Goal: Task Accomplishment & Management: Manage account settings

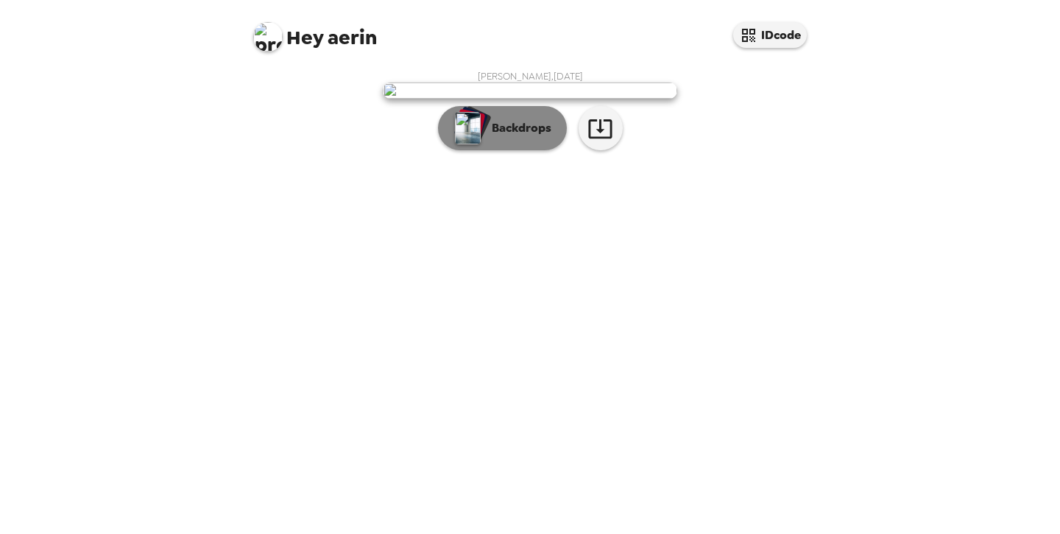
click at [465, 144] on img "button" at bounding box center [468, 128] width 26 height 32
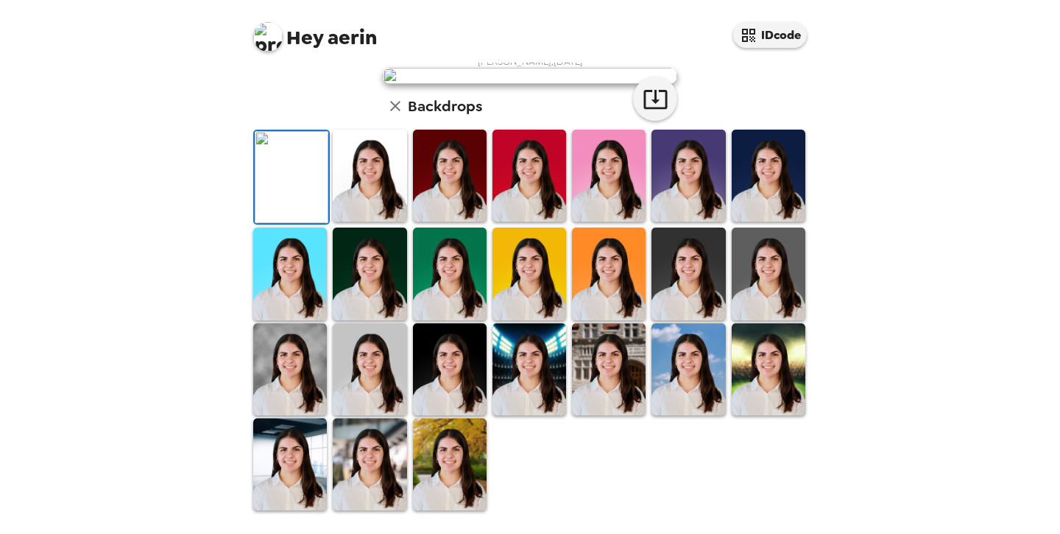
click at [540, 367] on img at bounding box center [530, 369] width 74 height 92
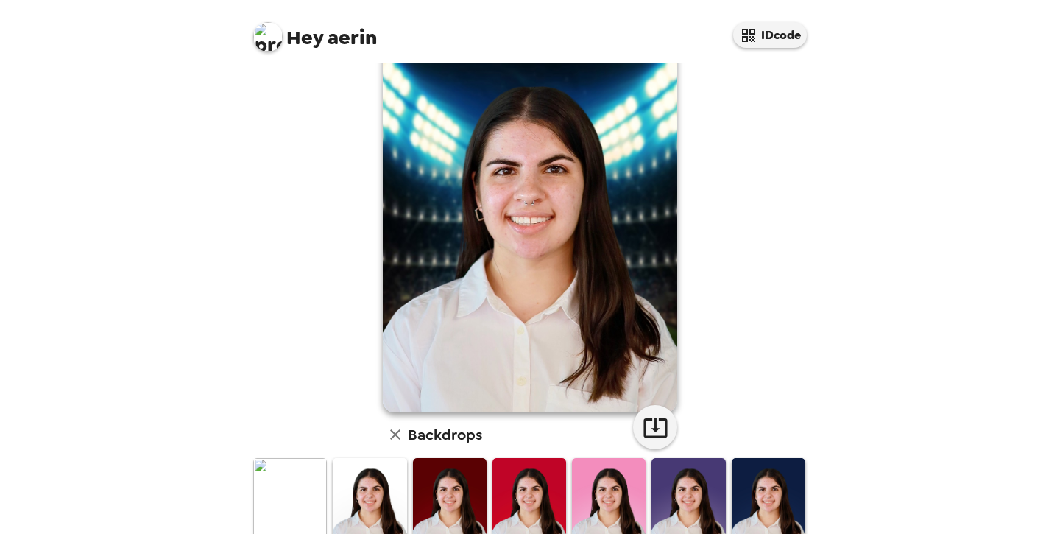
scroll to position [46, 0]
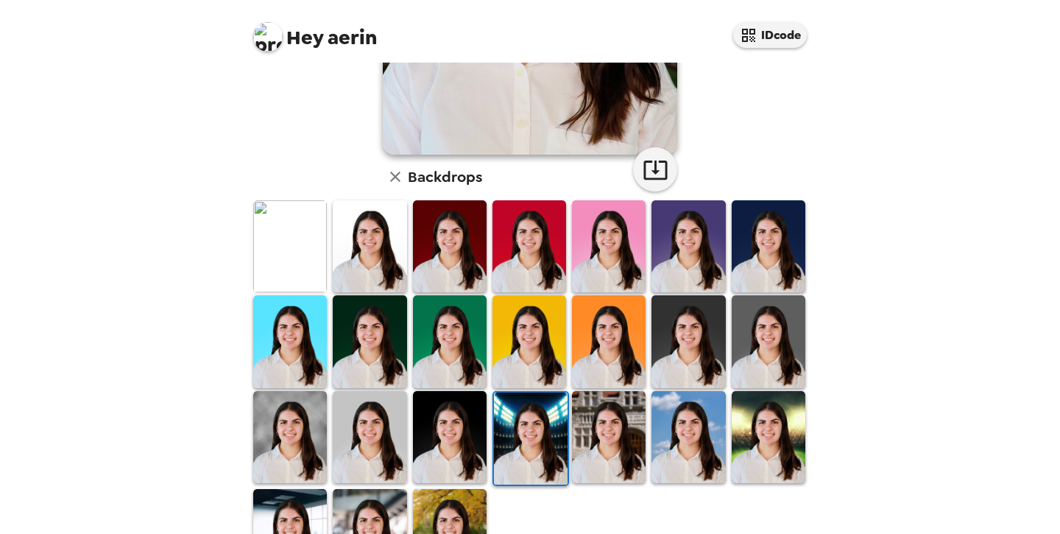
click at [692, 205] on img at bounding box center [689, 246] width 74 height 92
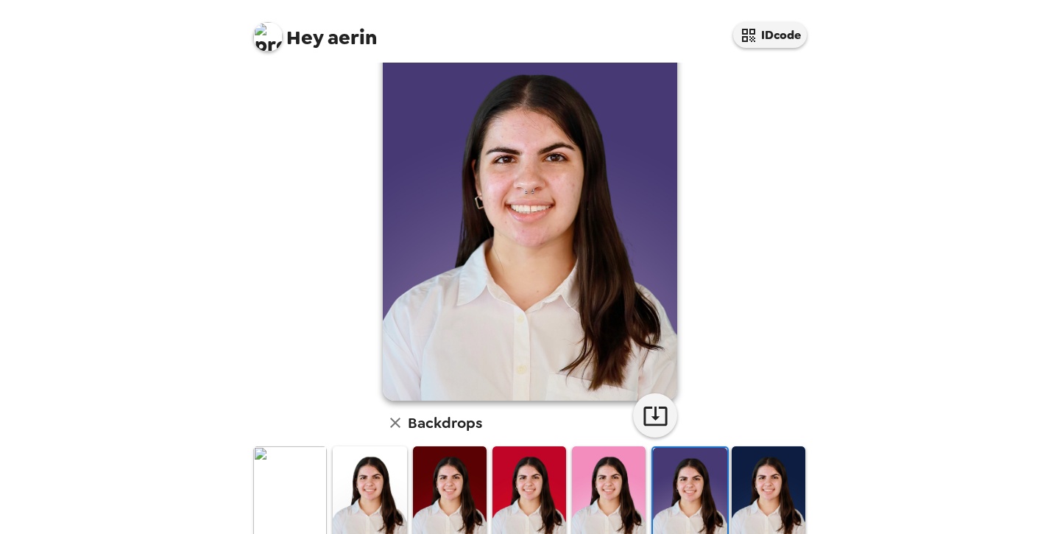
scroll to position [49, 0]
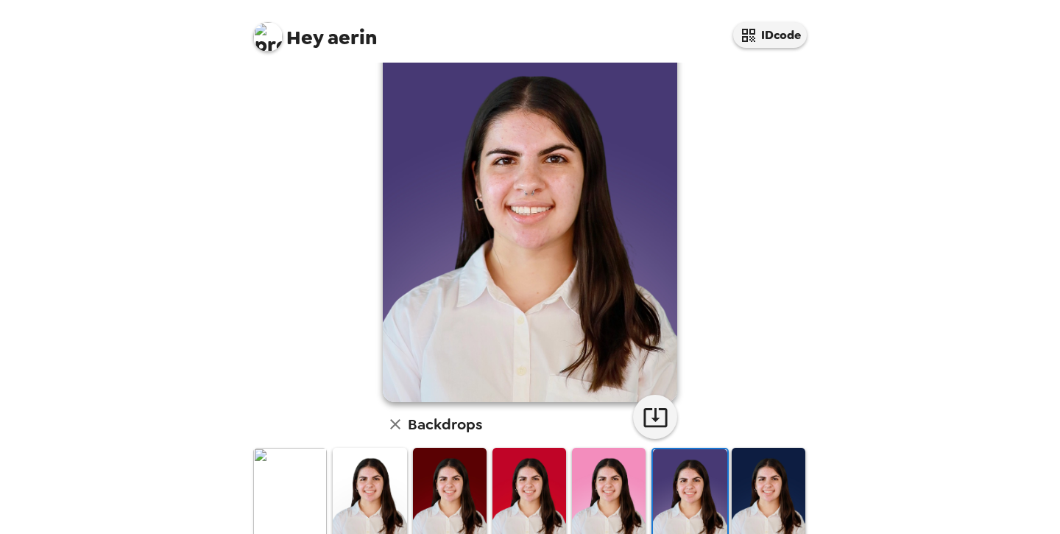
click at [750, 471] on img at bounding box center [769, 494] width 74 height 92
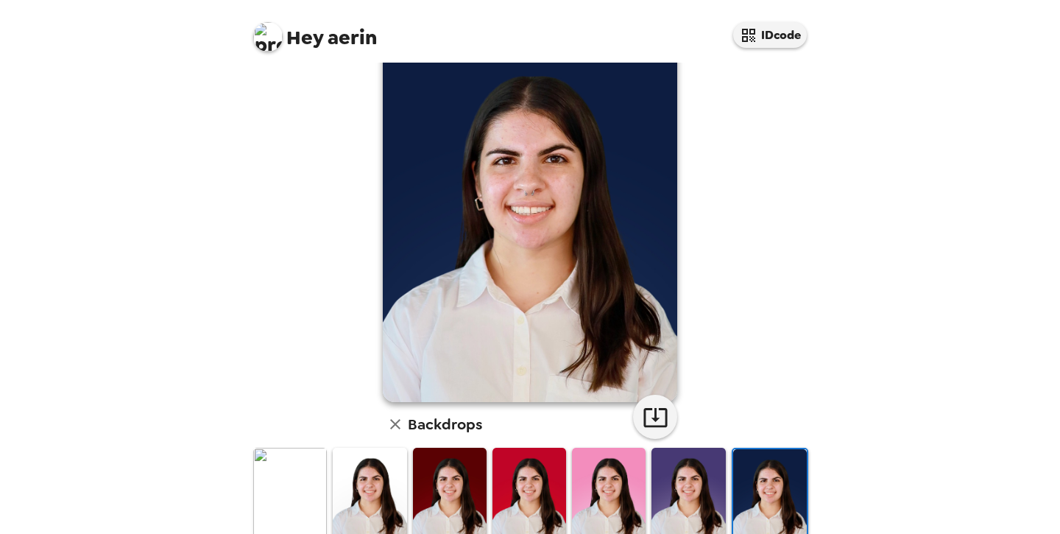
click at [554, 472] on img at bounding box center [530, 494] width 74 height 92
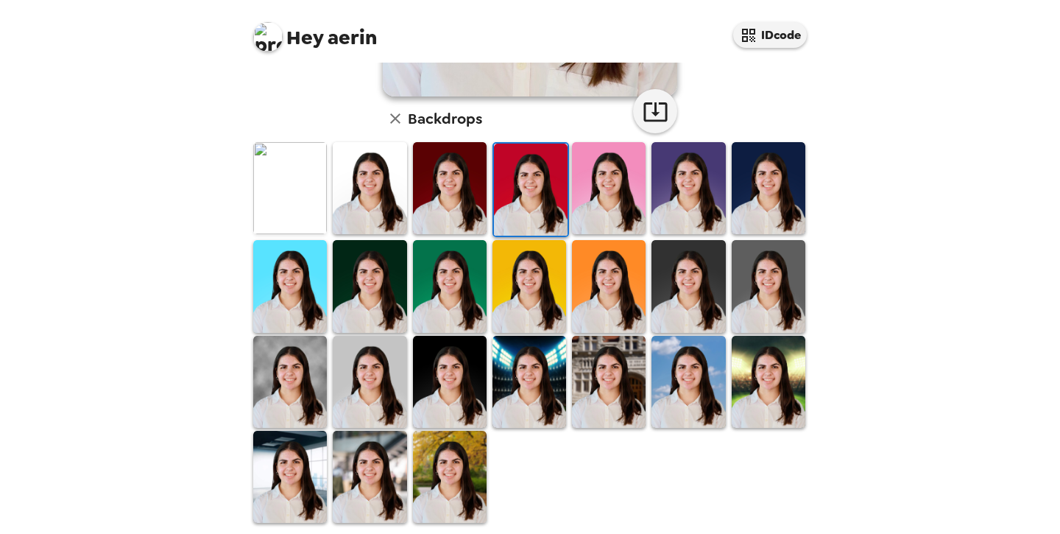
scroll to position [358, 0]
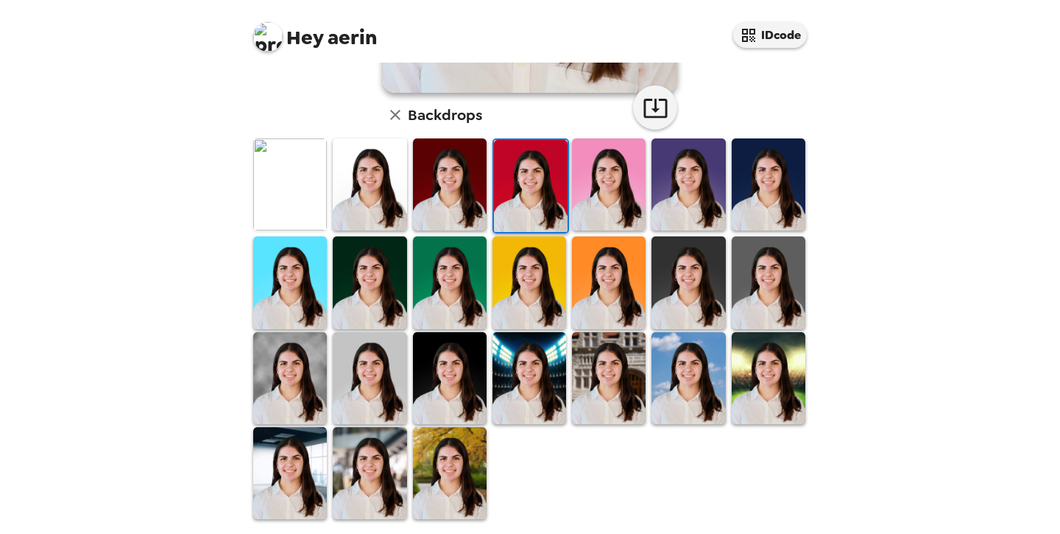
click at [680, 389] on img at bounding box center [689, 378] width 74 height 92
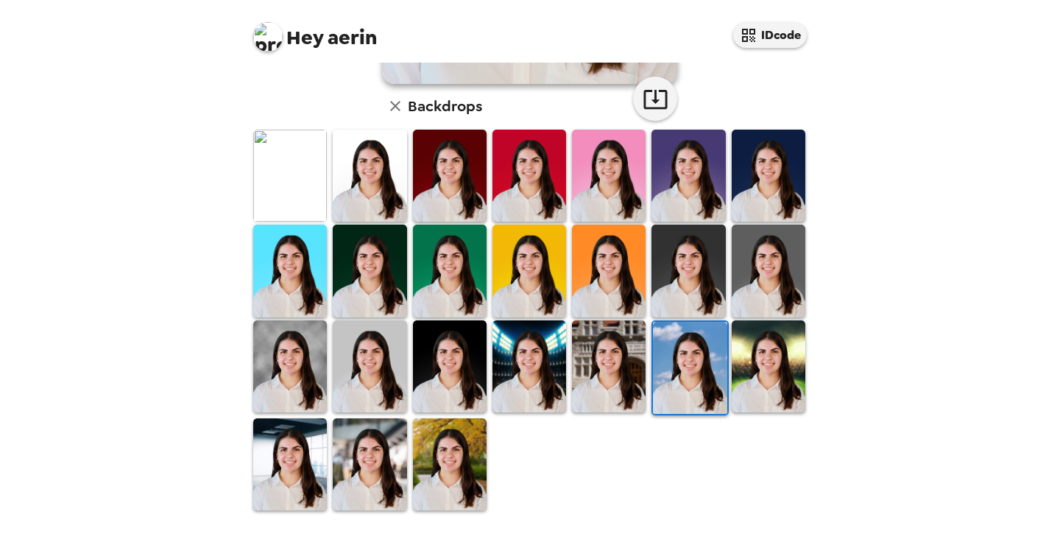
scroll to position [0, 0]
click at [373, 448] on img at bounding box center [370, 464] width 74 height 92
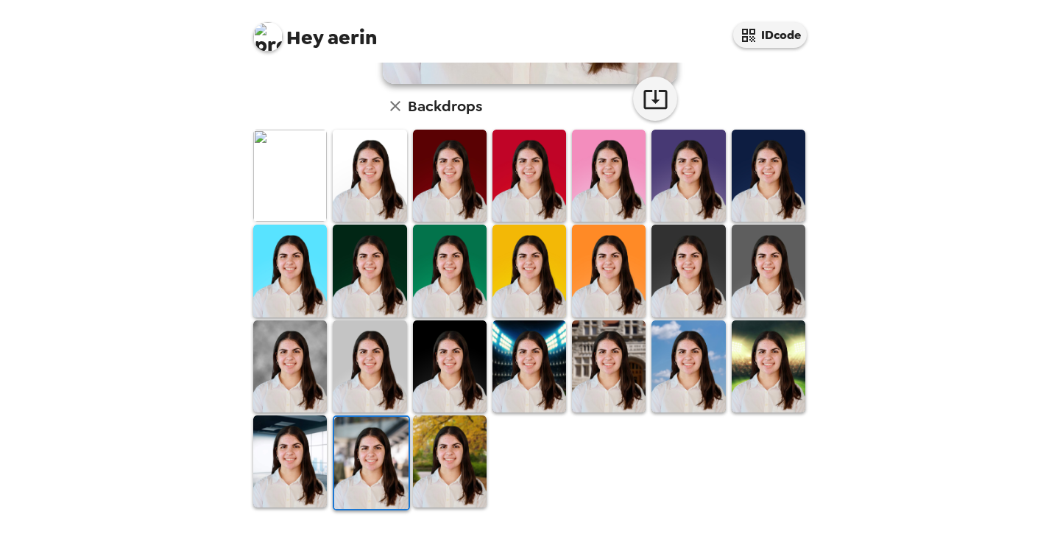
click at [602, 258] on img at bounding box center [609, 271] width 74 height 92
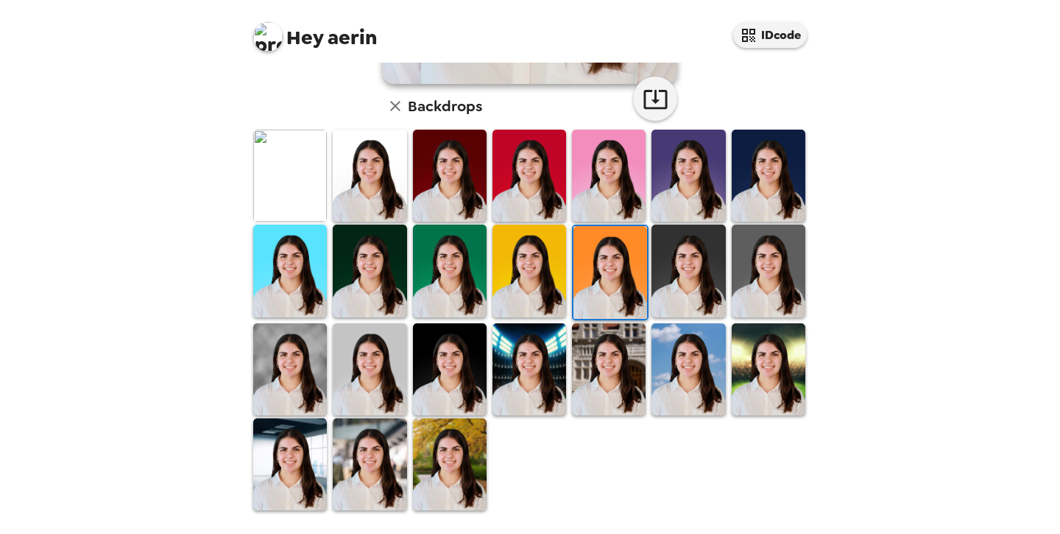
scroll to position [367, 0]
click at [443, 274] on img at bounding box center [450, 271] width 74 height 92
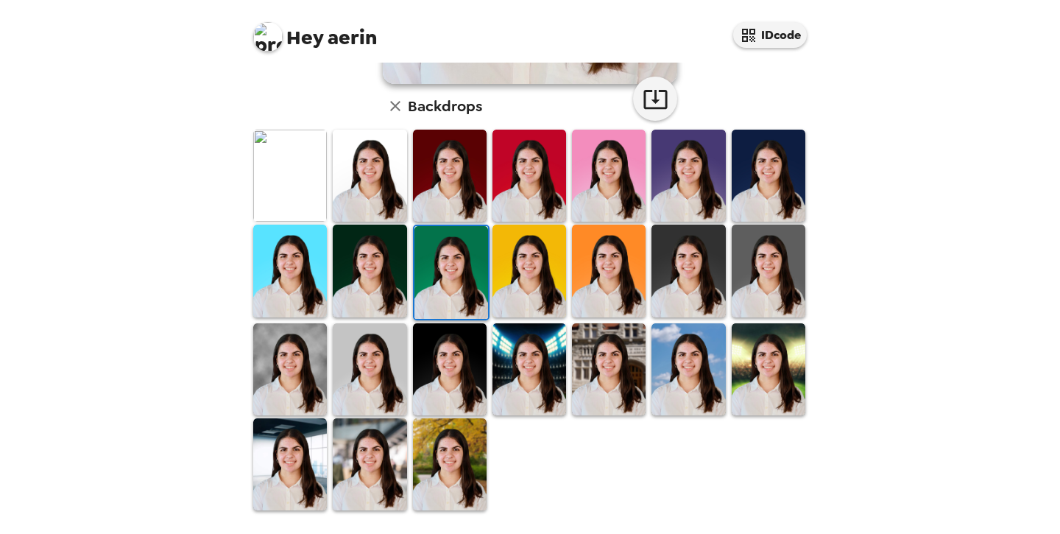
scroll to position [364, 0]
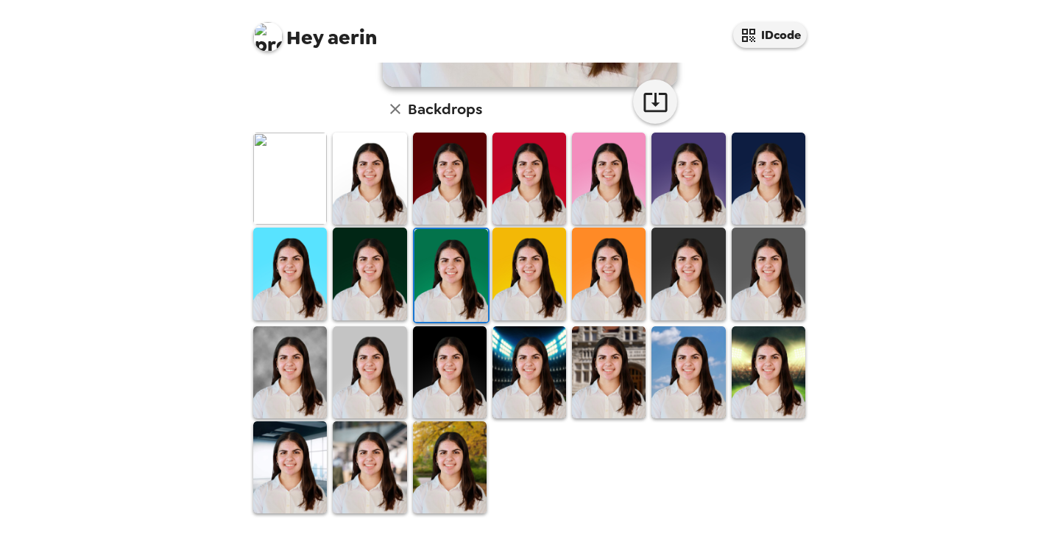
click at [503, 279] on img at bounding box center [530, 274] width 74 height 92
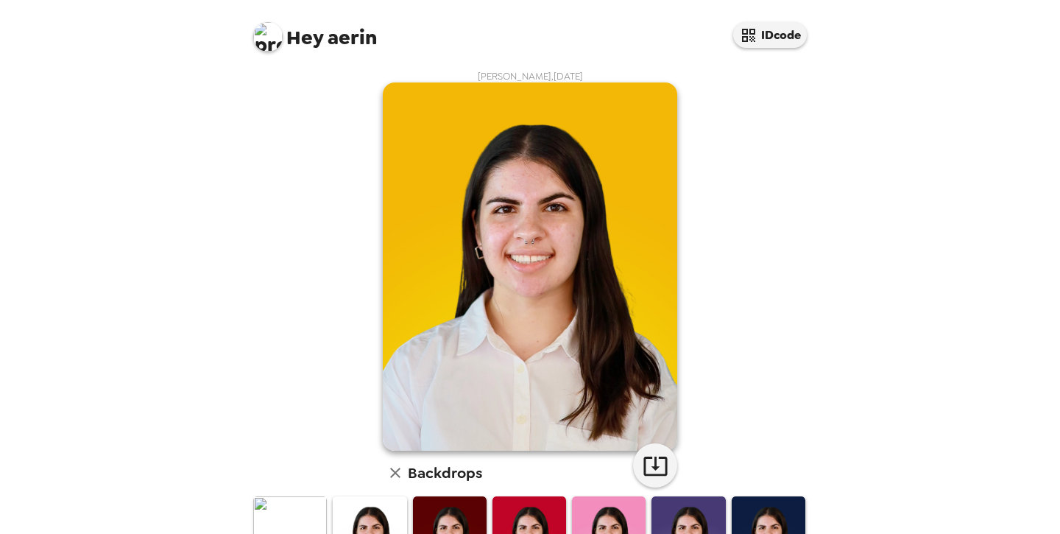
scroll to position [0, 0]
click at [543, 507] on img at bounding box center [530, 542] width 74 height 92
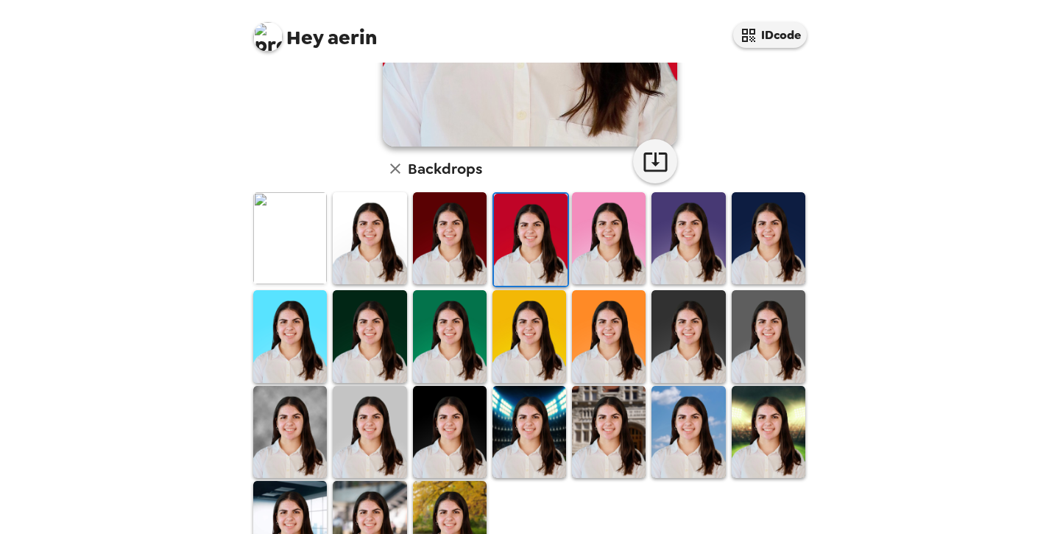
click at [599, 329] on img at bounding box center [609, 336] width 74 height 92
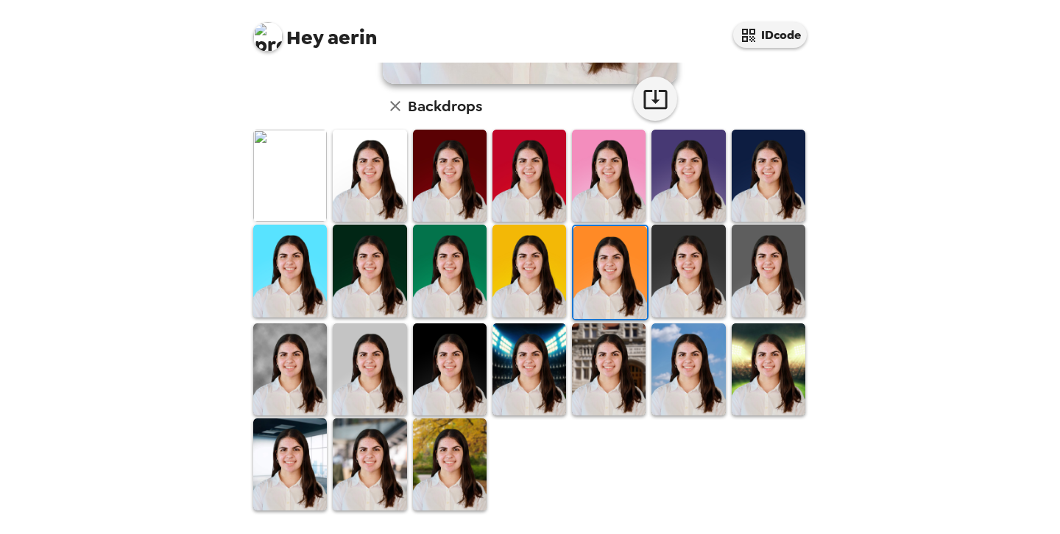
click at [461, 445] on img at bounding box center [450, 464] width 74 height 92
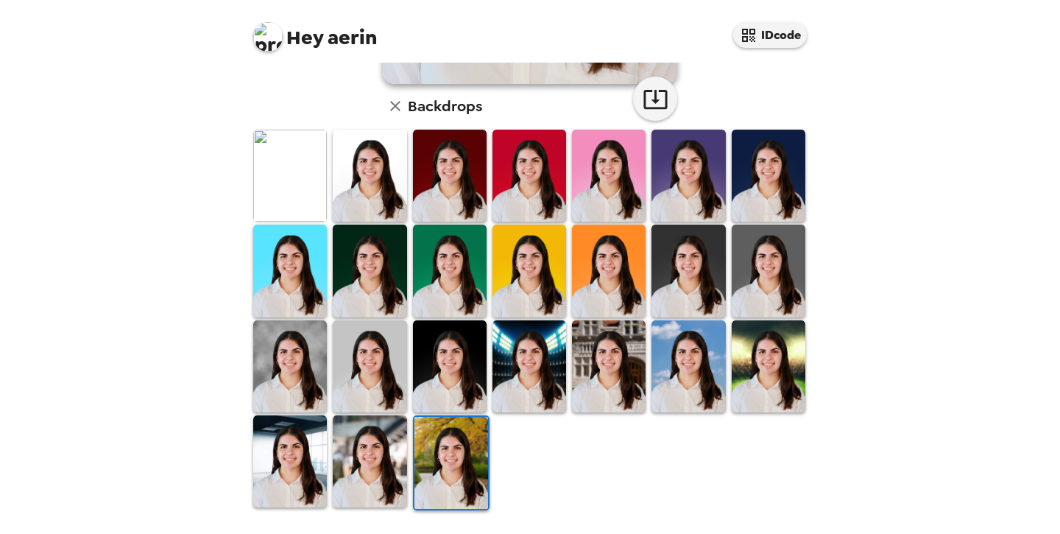
click at [543, 368] on img at bounding box center [530, 366] width 74 height 92
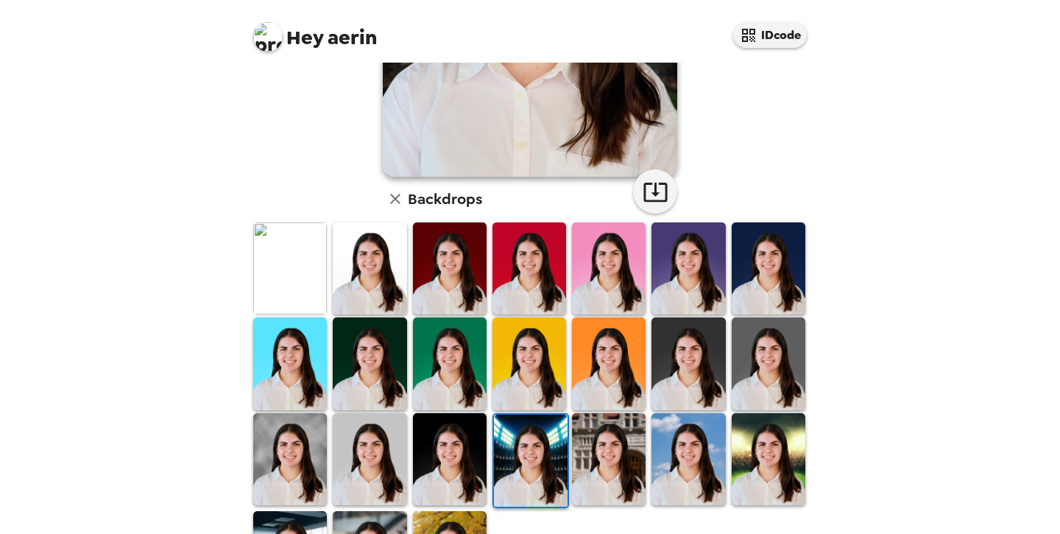
click at [765, 257] on img at bounding box center [769, 268] width 74 height 92
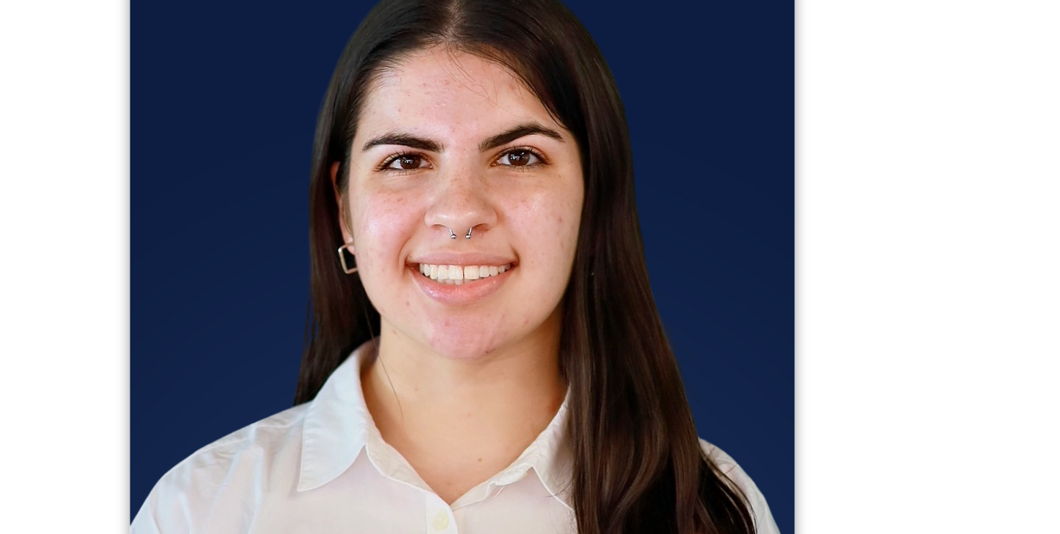
scroll to position [6, 0]
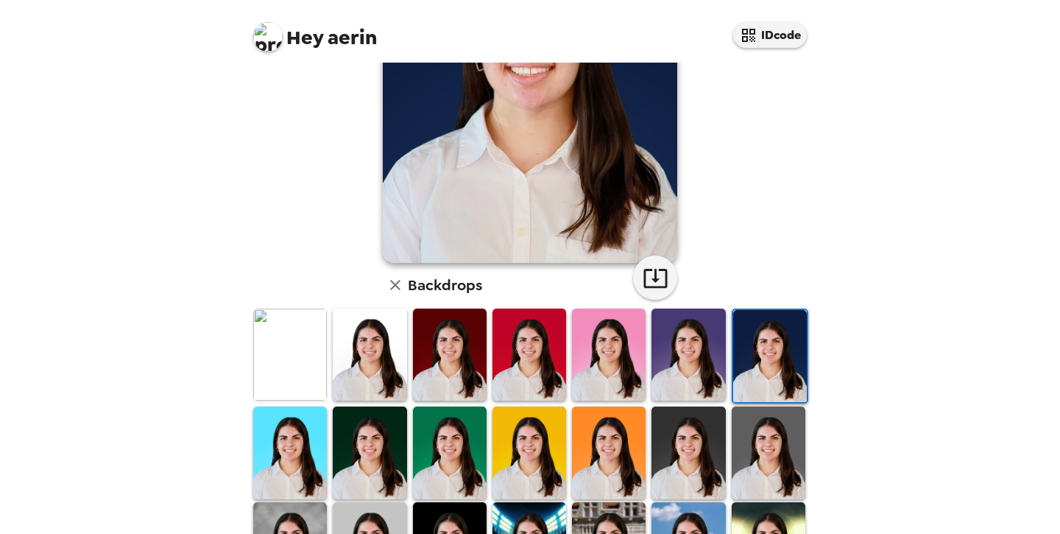
click at [452, 325] on img at bounding box center [450, 355] width 74 height 92
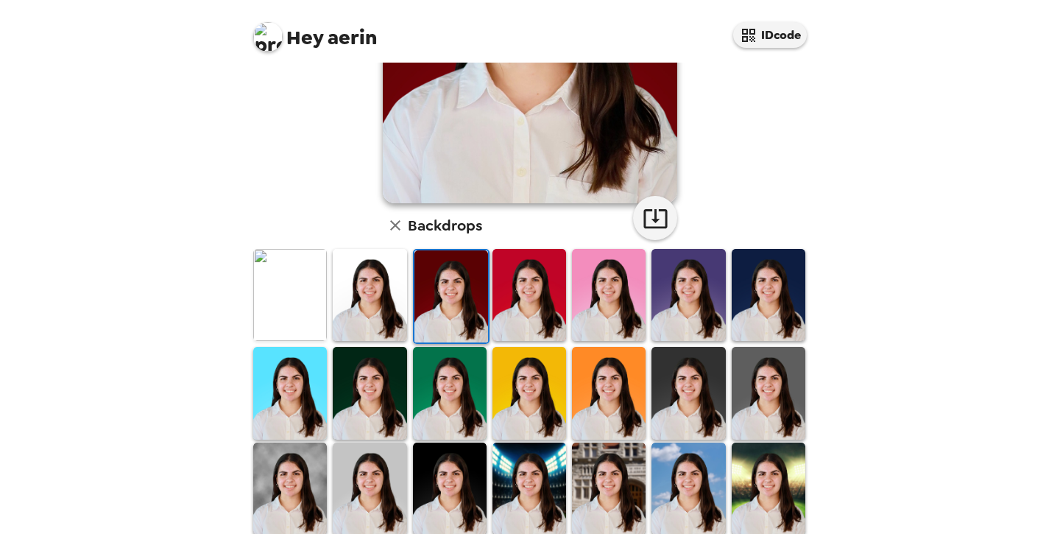
scroll to position [250, 0]
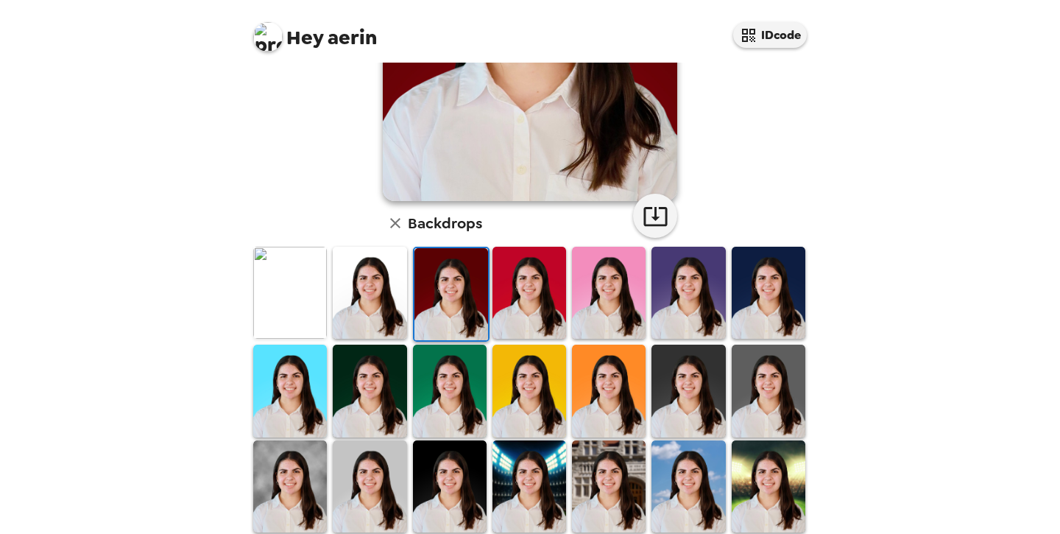
click at [382, 389] on img at bounding box center [370, 391] width 74 height 92
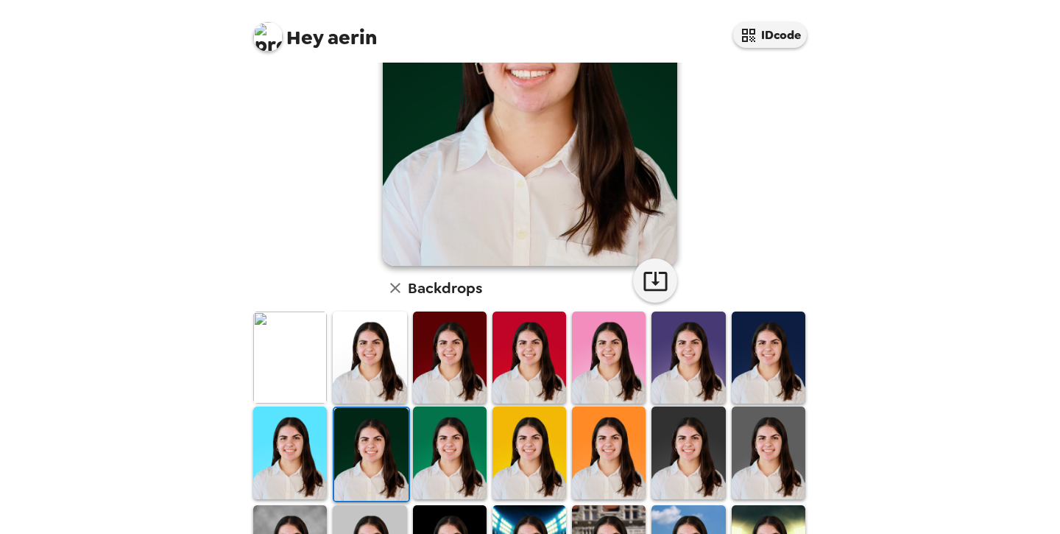
scroll to position [230, 0]
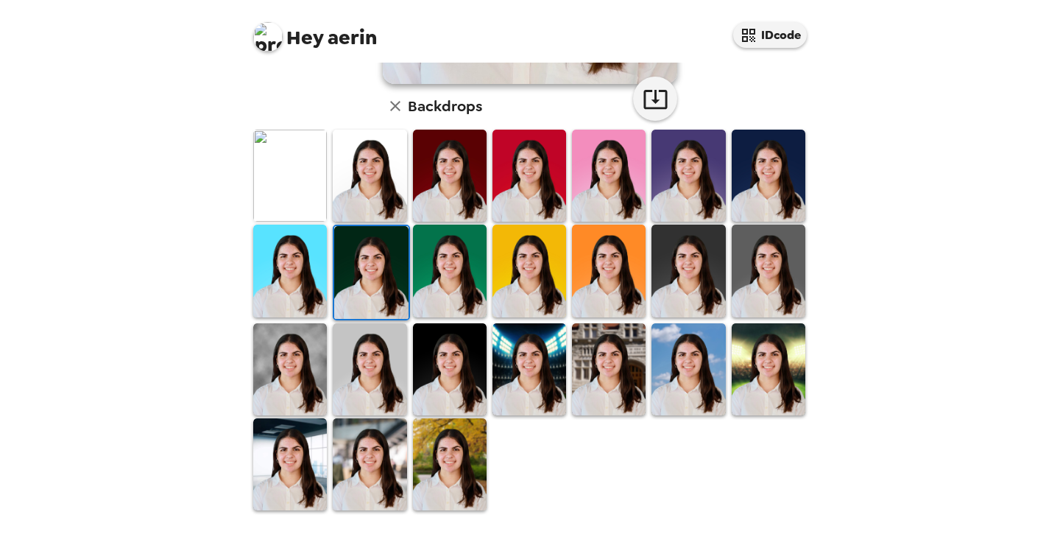
click at [275, 367] on img at bounding box center [290, 369] width 74 height 92
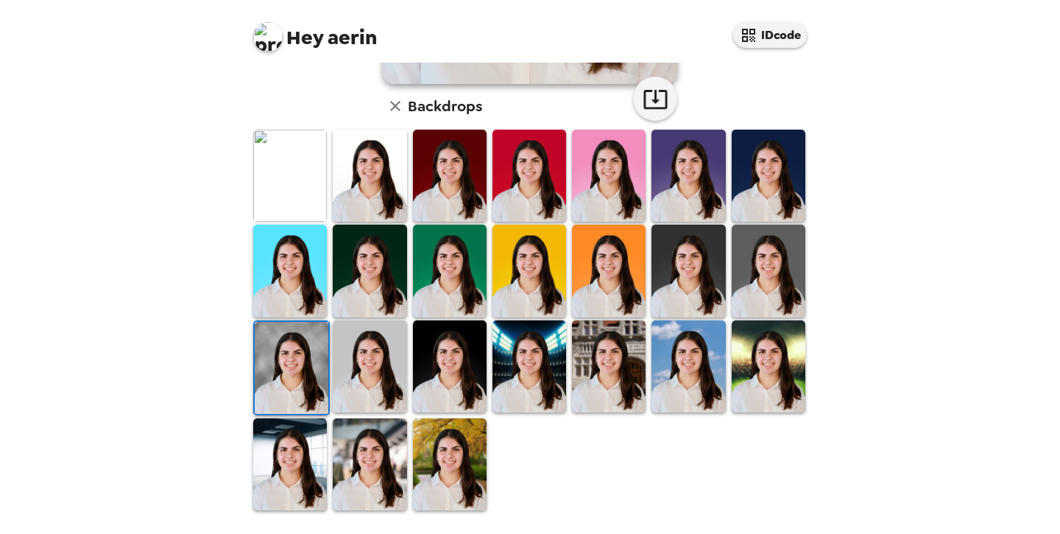
scroll to position [0, 0]
click at [281, 489] on img at bounding box center [290, 464] width 74 height 92
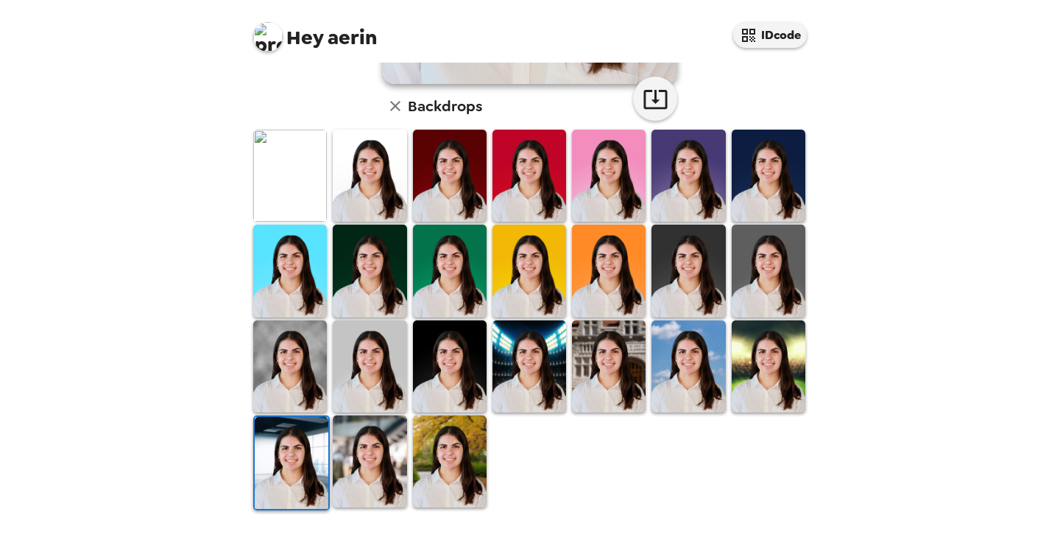
click at [753, 362] on img at bounding box center [769, 366] width 74 height 92
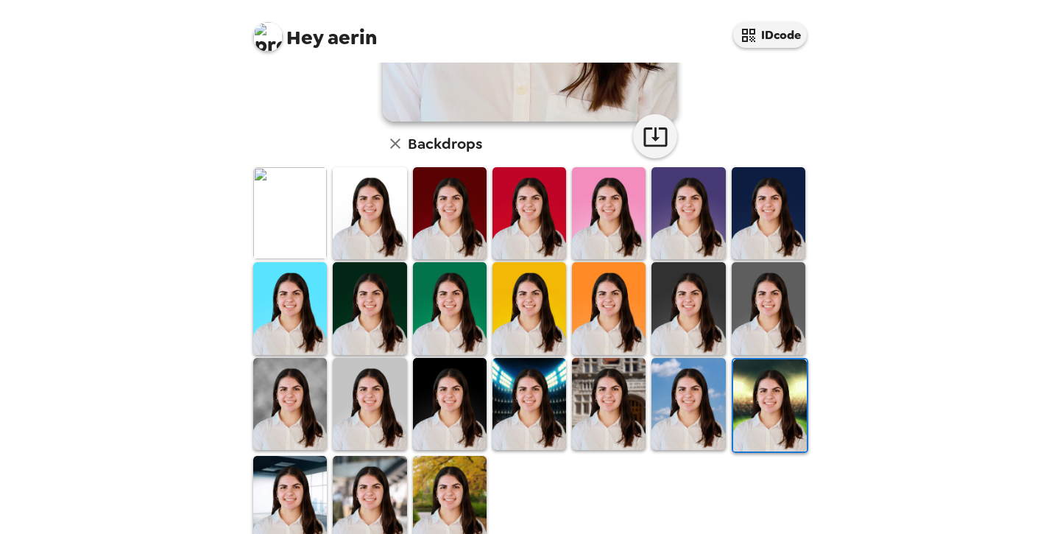
scroll to position [328, 0]
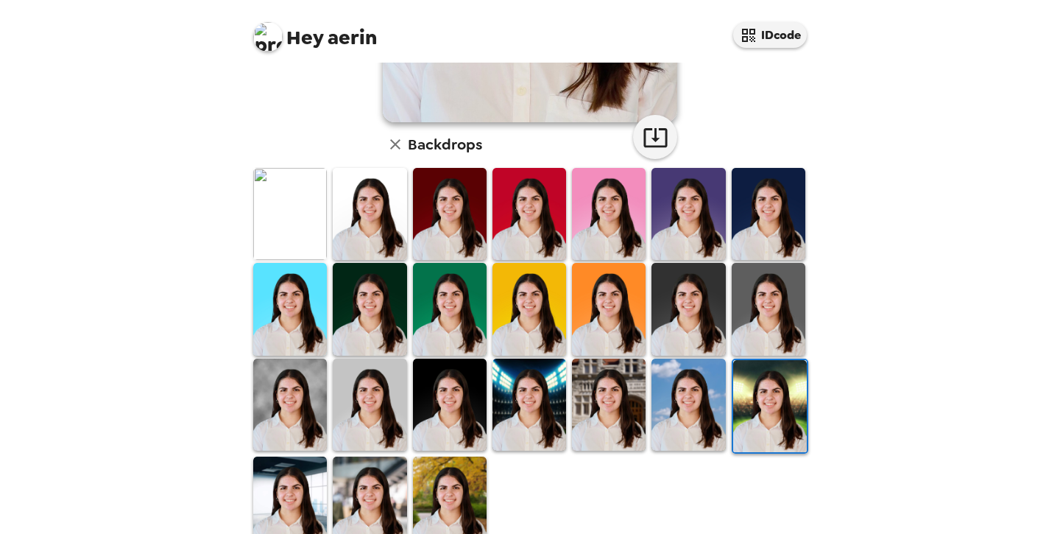
click at [681, 401] on img at bounding box center [689, 405] width 74 height 92
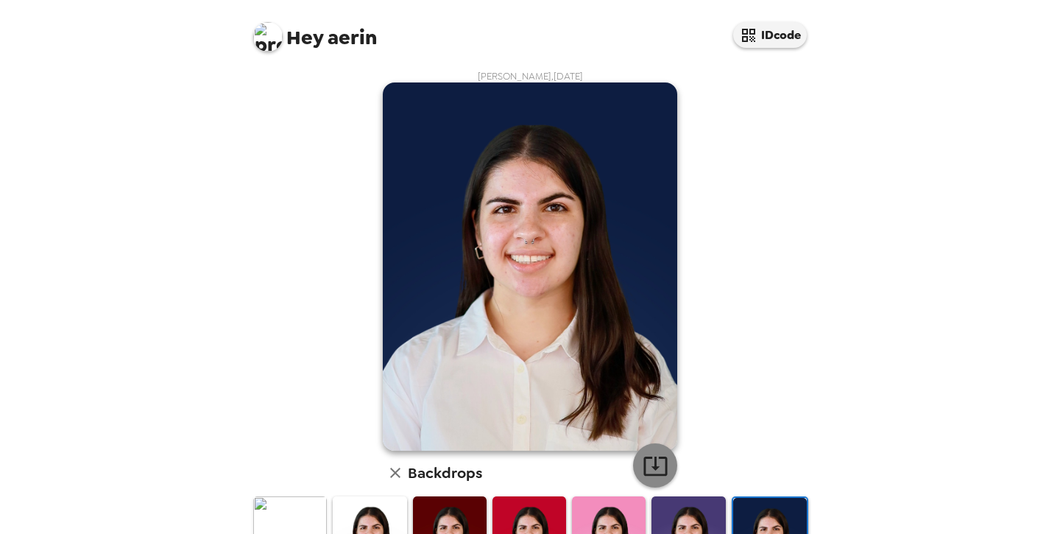
click at [658, 451] on button "button" at bounding box center [655, 465] width 44 height 44
